Goal: Find specific page/section: Find specific page/section

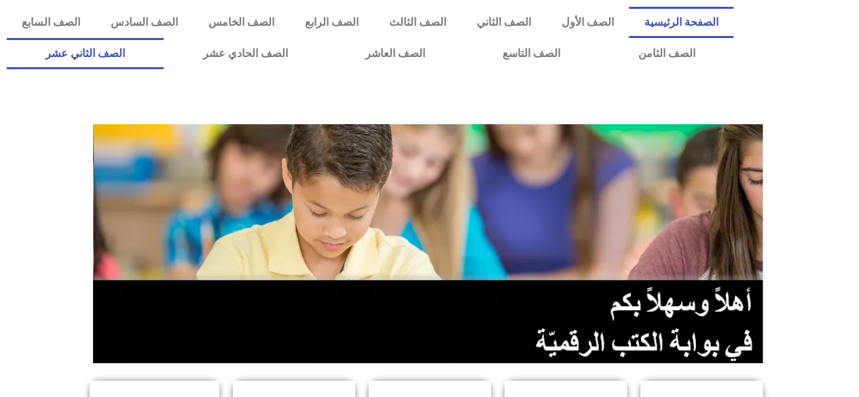
click at [109, 52] on link "الصف الثاني عشر" at bounding box center [85, 53] width 157 height 31
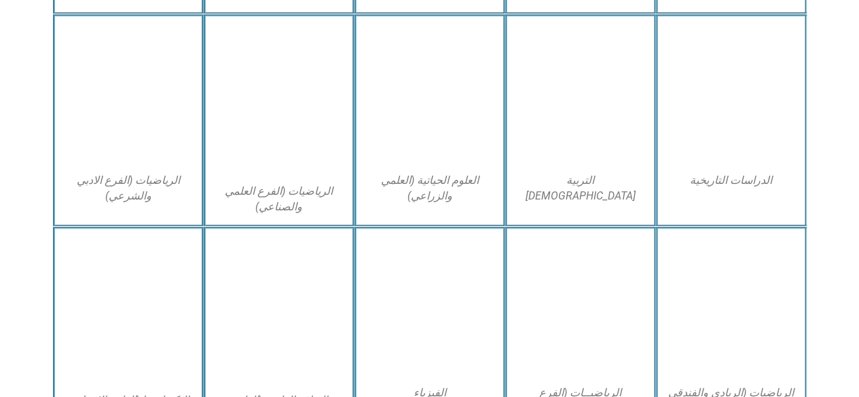
scroll to position [647, 0]
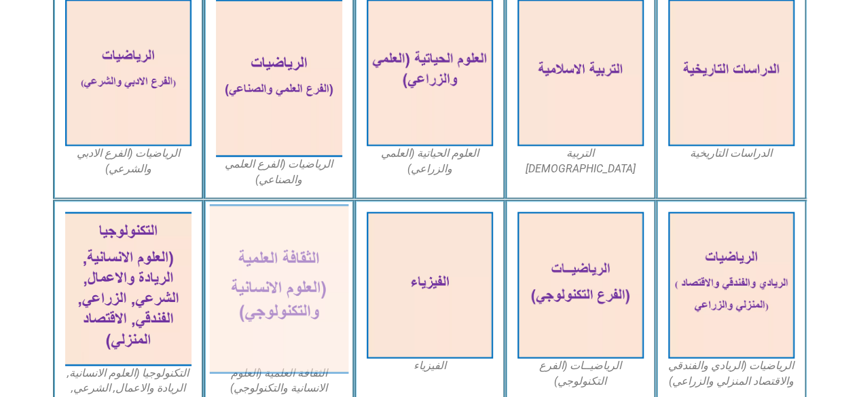
click at [282, 293] on img at bounding box center [278, 289] width 139 height 170
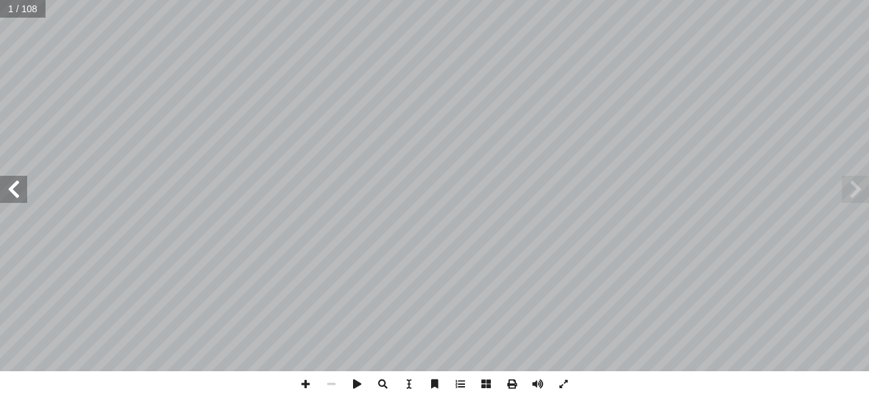
click at [0, 200] on span at bounding box center [13, 189] width 27 height 27
click at [20, 191] on span at bounding box center [13, 189] width 27 height 27
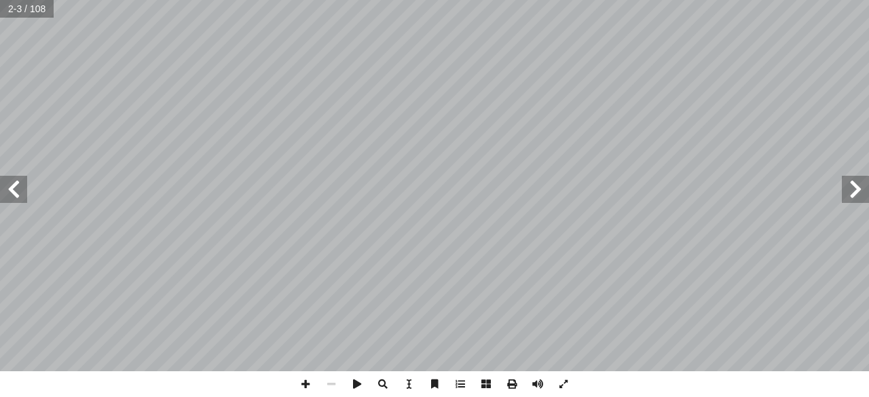
click at [20, 191] on span at bounding box center [13, 189] width 27 height 27
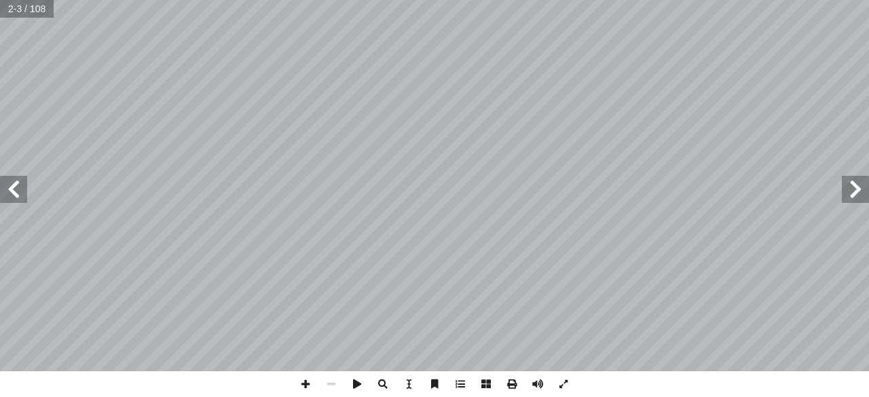
click at [20, 191] on span at bounding box center [13, 189] width 27 height 27
click at [862, 190] on span at bounding box center [855, 189] width 27 height 27
